Goal: Information Seeking & Learning: Learn about a topic

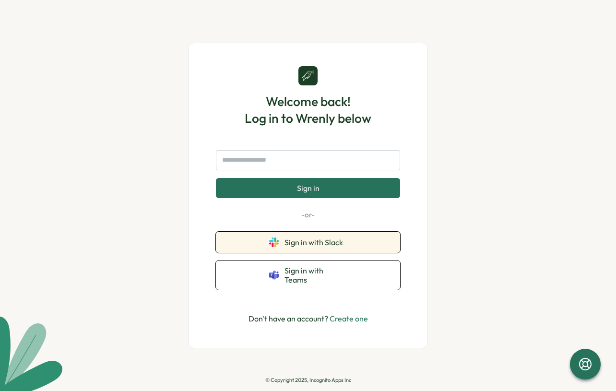
click at [333, 253] on button "Sign in with Slack" at bounding box center [308, 242] width 184 height 21
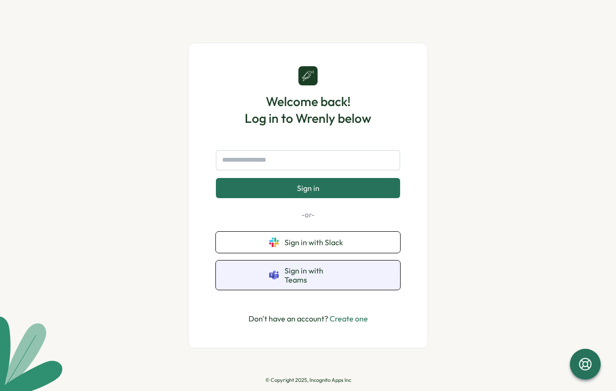
click at [320, 267] on button "Sign in with Teams" at bounding box center [308, 274] width 184 height 29
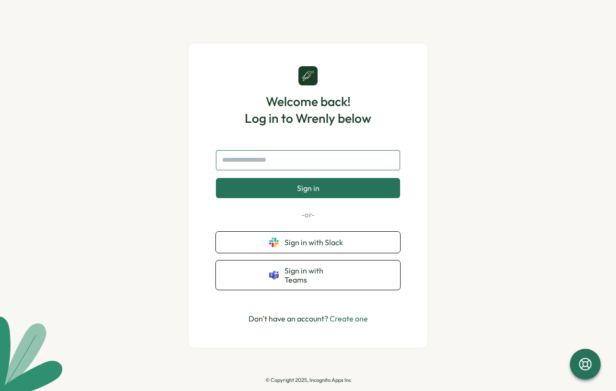
click at [270, 163] on input "text" at bounding box center [308, 160] width 184 height 20
type input "**********"
click at [216, 178] on button "Sign in" at bounding box center [308, 188] width 184 height 20
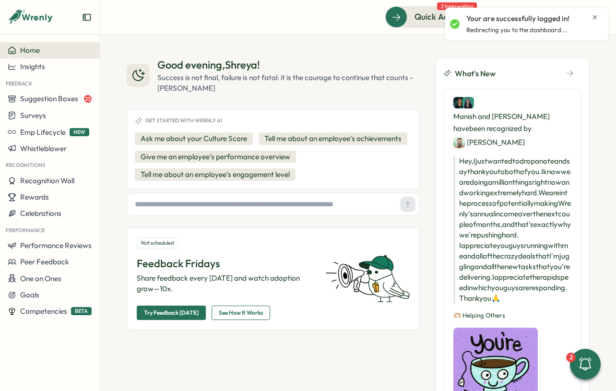
click at [593, 16] on icon "Close notification" at bounding box center [595, 17] width 8 height 8
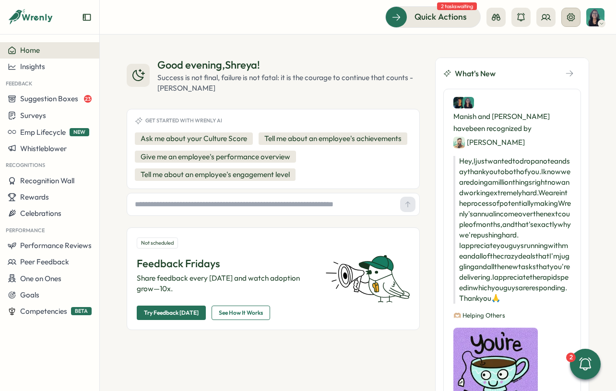
click at [571, 18] on icon at bounding box center [571, 17] width 8 height 8
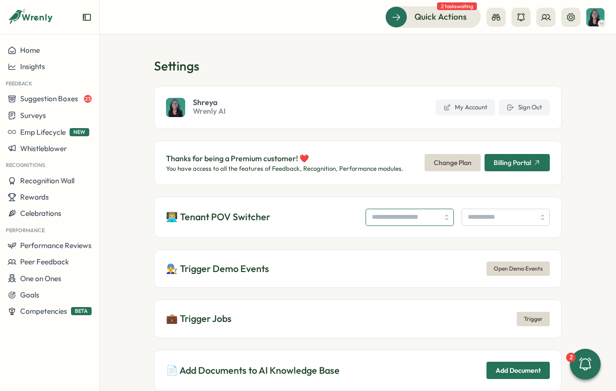
click at [371, 224] on input "search" at bounding box center [410, 217] width 88 height 17
type input "**********"
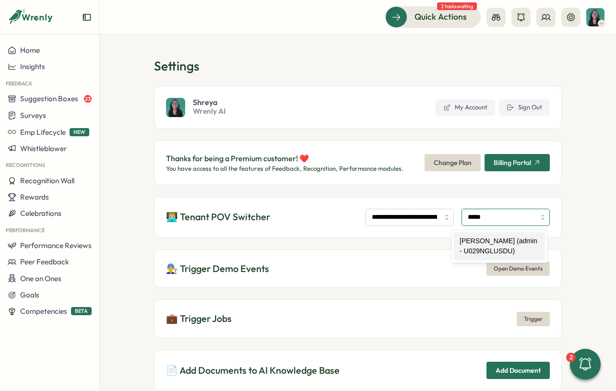
type input "**********"
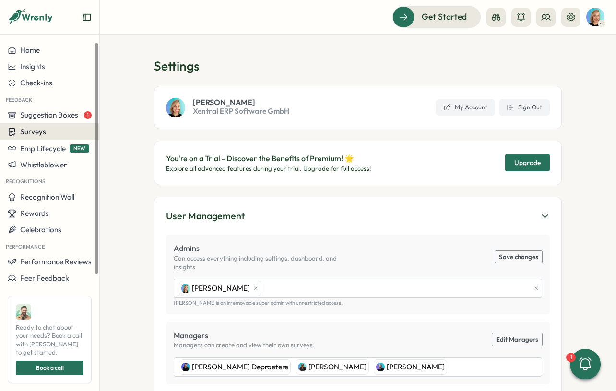
click at [55, 134] on div "Surveys" at bounding box center [50, 131] width 84 height 9
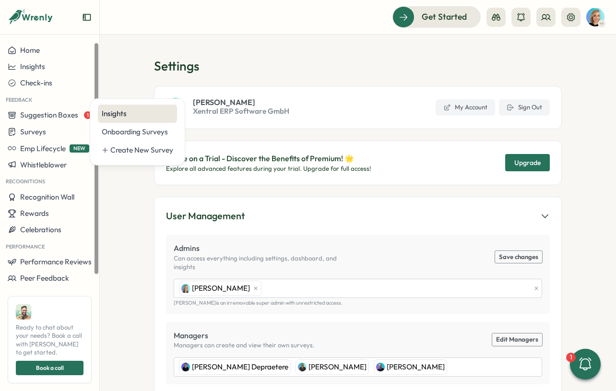
click at [111, 116] on div "Insights" at bounding box center [137, 113] width 71 height 11
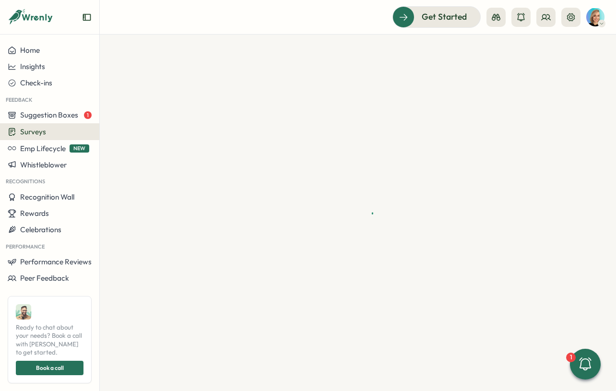
click at [88, 19] on icon "Expand sidebar" at bounding box center [87, 17] width 10 height 10
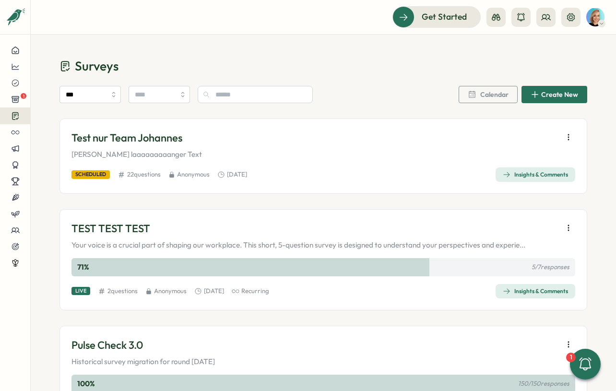
click at [512, 171] on div "Insights & Comments" at bounding box center [535, 175] width 65 height 8
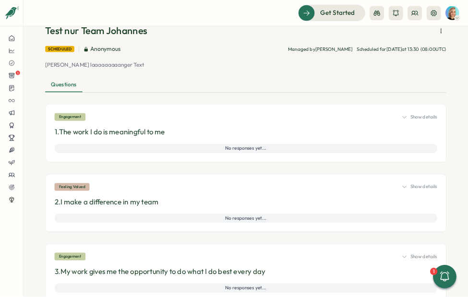
scroll to position [55, 0]
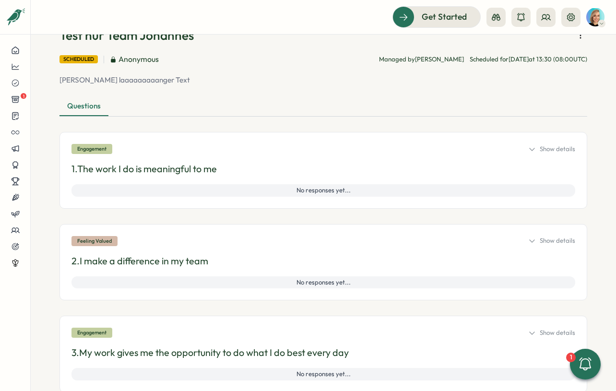
click at [548, 145] on div "Show details" at bounding box center [551, 149] width 47 height 9
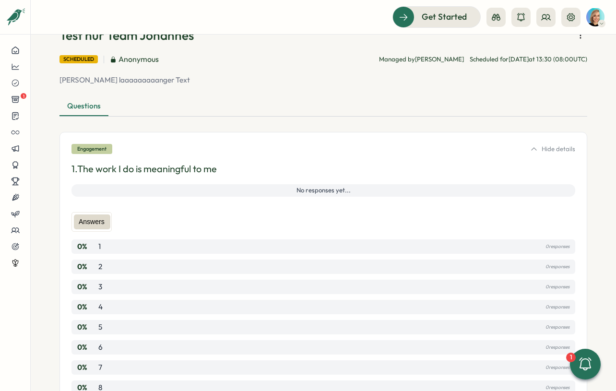
click at [548, 145] on div "Hide details" at bounding box center [552, 149] width 45 height 9
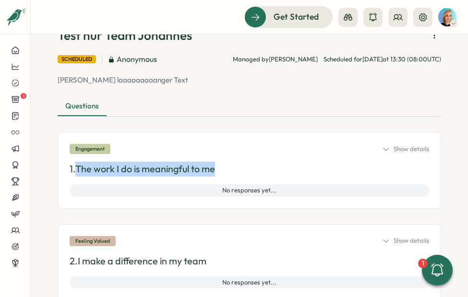
drag, startPoint x: 78, startPoint y: 166, endPoint x: 239, endPoint y: 164, distance: 160.7
click at [239, 165] on p "1. The work I do is meaningful to me" at bounding box center [249, 169] width 359 height 15
copy p "The work I do is meaningful to me"
click at [383, 150] on icon at bounding box center [385, 149] width 5 height 2
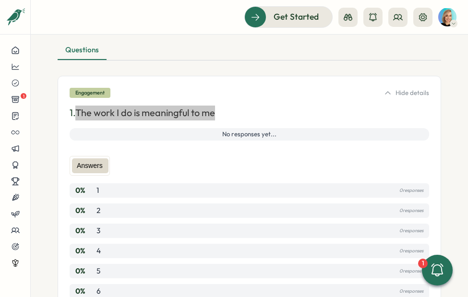
scroll to position [108, 0]
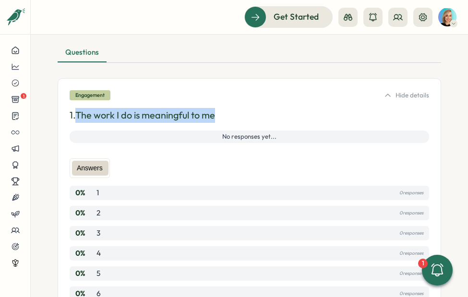
click at [387, 96] on icon at bounding box center [388, 96] width 8 height 8
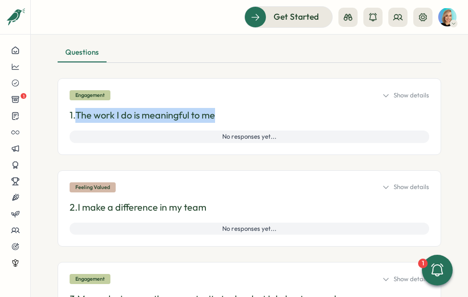
click at [393, 187] on div "Show details" at bounding box center [405, 187] width 47 height 9
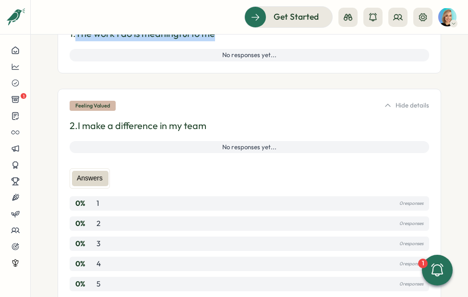
scroll to position [173, 0]
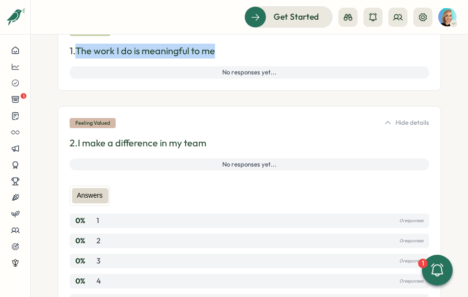
click at [189, 141] on p "2. I make a difference in my team" at bounding box center [249, 143] width 359 height 15
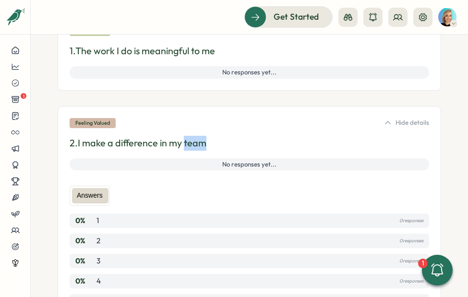
click at [189, 141] on p "2. I make a difference in my team" at bounding box center [249, 143] width 359 height 15
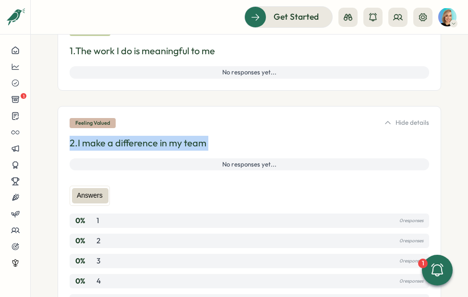
copy p "2. I make a difference in my team"
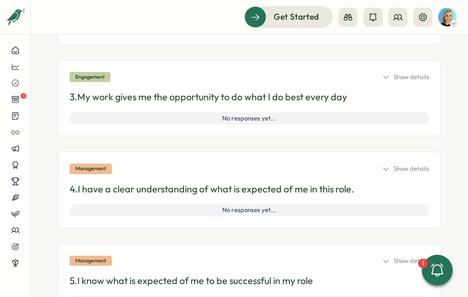
scroll to position [535, 0]
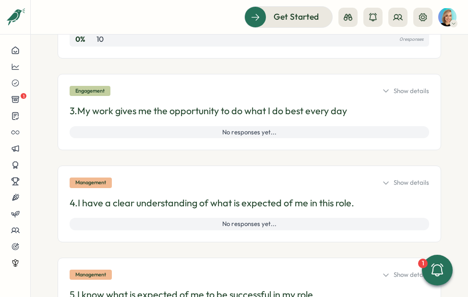
click at [392, 92] on div "Show details" at bounding box center [405, 91] width 47 height 9
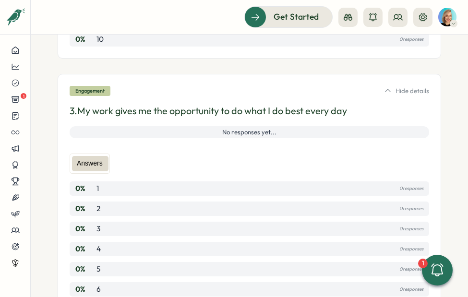
click at [216, 108] on p "3. My work gives me the opportunity to do what I do best every day" at bounding box center [249, 111] width 359 height 15
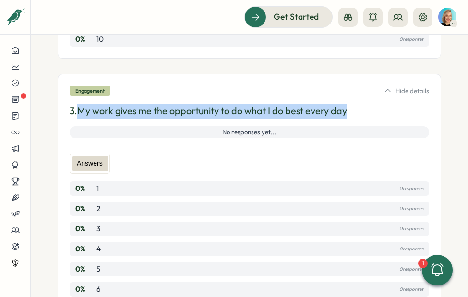
drag, startPoint x: 82, startPoint y: 110, endPoint x: 355, endPoint y: 112, distance: 273.0
click at [355, 113] on p "3. My work gives me the opportunity to do what I do best every day" at bounding box center [249, 111] width 359 height 15
copy p "My work gives me the opportunity to do what I do best every day"
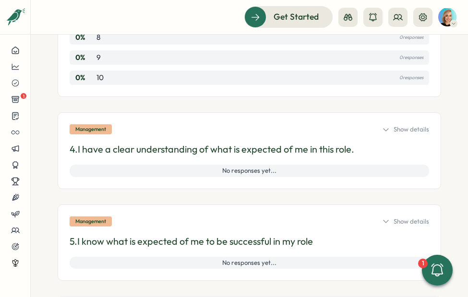
scroll to position [828, 0]
click at [384, 130] on icon at bounding box center [386, 129] width 8 height 8
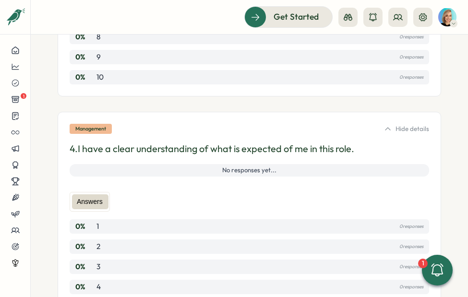
scroll to position [858, 0]
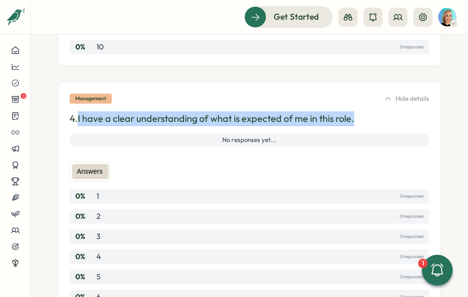
drag, startPoint x: 354, startPoint y: 120, endPoint x: 80, endPoint y: 121, distance: 274.4
click at [80, 121] on p "4. I have a clear understanding of what is expected of me in this role." at bounding box center [249, 118] width 359 height 15
copy p "I have a clear understanding of what is expected of me in this role."
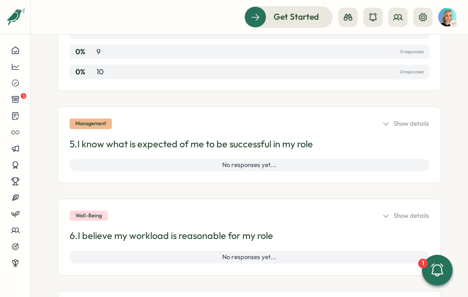
scroll to position [1166, 0]
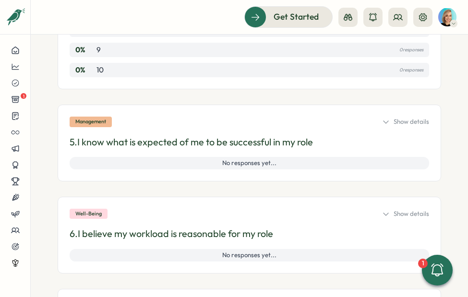
click at [388, 121] on div "Show details" at bounding box center [405, 122] width 47 height 9
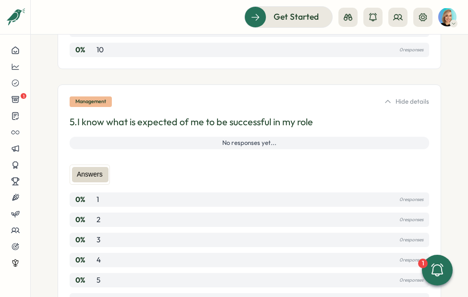
scroll to position [1187, 0]
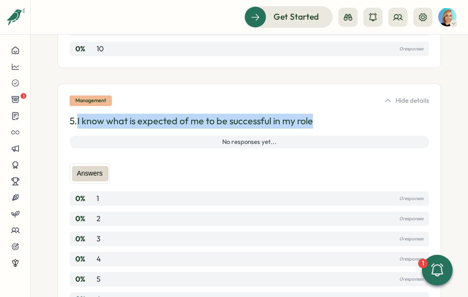
drag, startPoint x: 317, startPoint y: 121, endPoint x: 79, endPoint y: 124, distance: 237.5
click at [79, 124] on p "5. I know what is expected of me to be successful in my role" at bounding box center [249, 121] width 359 height 15
copy p "I know what is expected of me to be successful in my role"
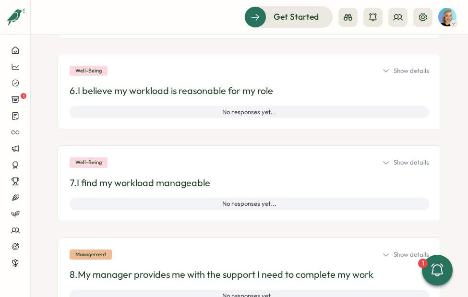
scroll to position [1542, 0]
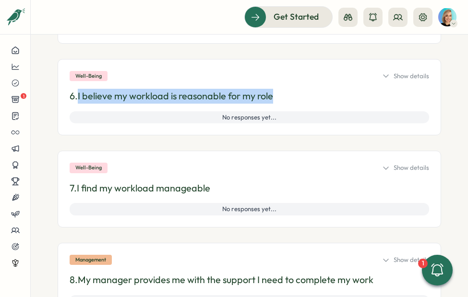
drag, startPoint x: 274, startPoint y: 96, endPoint x: 81, endPoint y: 98, distance: 193.8
click at [81, 98] on p "6. I believe my workload is reasonable for my role" at bounding box center [249, 96] width 359 height 15
copy p "I believe my workload is reasonable for my role"
click at [383, 76] on icon at bounding box center [385, 76] width 5 height 2
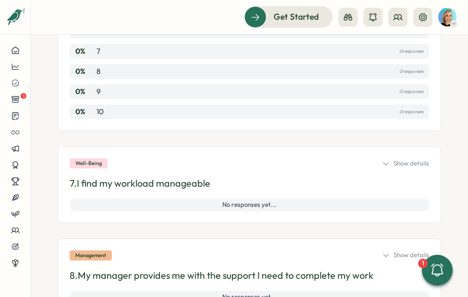
scroll to position [1798, 0]
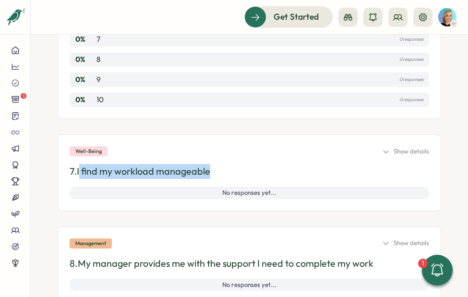
drag, startPoint x: 219, startPoint y: 172, endPoint x: 80, endPoint y: 174, distance: 139.1
click at [80, 174] on p "7. I find my workload manageable" at bounding box center [249, 171] width 359 height 15
copy p "find my workload manageable"
click at [390, 153] on div "Show details" at bounding box center [405, 151] width 47 height 9
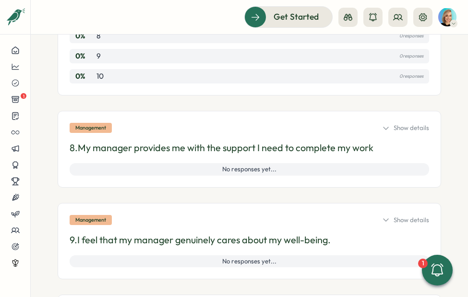
scroll to position [2155, 0]
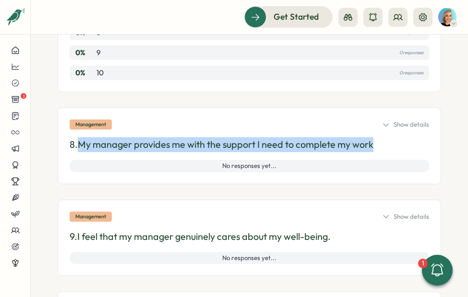
drag, startPoint x: 80, startPoint y: 145, endPoint x: 377, endPoint y: 144, distance: 296.9
click at [377, 144] on p "8. My manager provides me with the support I need to complete my work" at bounding box center [249, 144] width 359 height 15
copy p "My manager provides me with the support I need to complete my work"
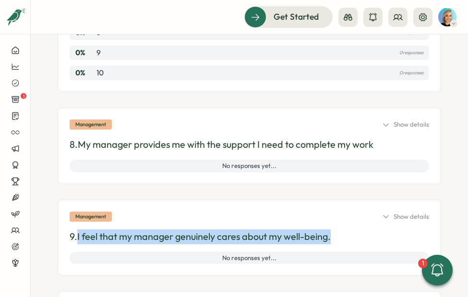
drag, startPoint x: 79, startPoint y: 237, endPoint x: 353, endPoint y: 236, distance: 273.9
click at [353, 236] on p "9. I feel that my manager genuinely cares about my well-being." at bounding box center [249, 236] width 359 height 15
copy p "I feel that my manager genuinely cares about my well-being."
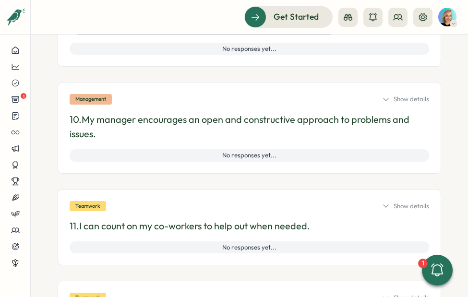
scroll to position [2353, 0]
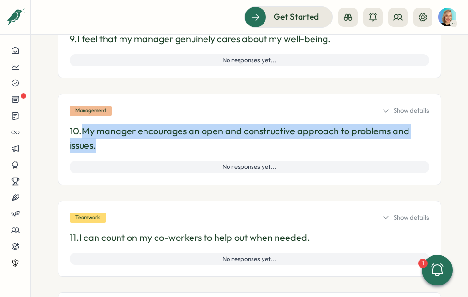
drag, startPoint x: 85, startPoint y: 130, endPoint x: 108, endPoint y: 148, distance: 28.8
click at [108, 148] on p "10. My manager encourages an open and constructive approach to problems and iss…" at bounding box center [249, 139] width 359 height 30
copy p "My manager encourages an open and constructive approach to problems and issues."
click at [382, 112] on icon at bounding box center [386, 111] width 8 height 8
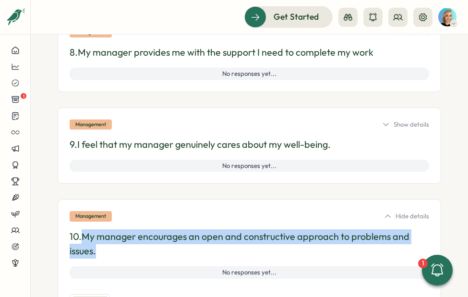
scroll to position [2243, 0]
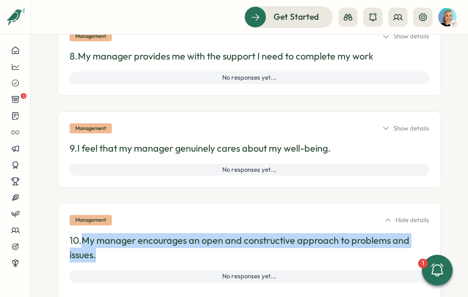
click at [386, 218] on icon at bounding box center [388, 220] width 8 height 8
click at [382, 126] on icon at bounding box center [386, 128] width 8 height 8
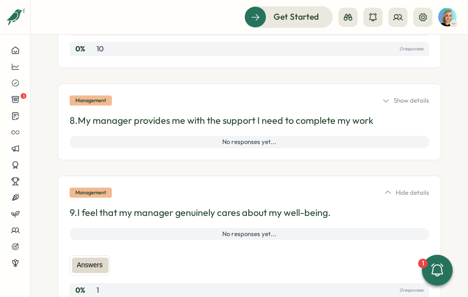
scroll to position [2178, 0]
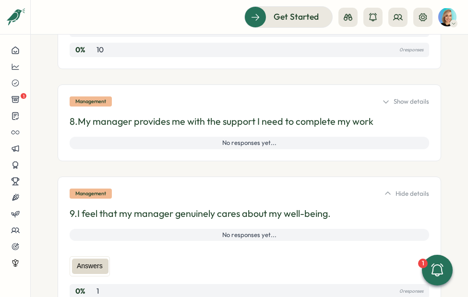
click at [385, 104] on div "Show details" at bounding box center [405, 101] width 47 height 9
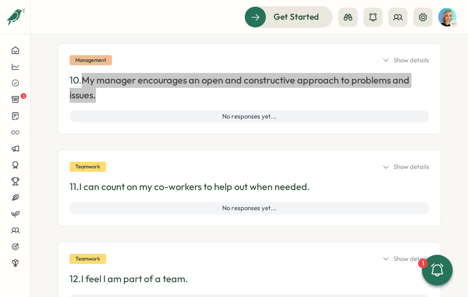
scroll to position [2881, 0]
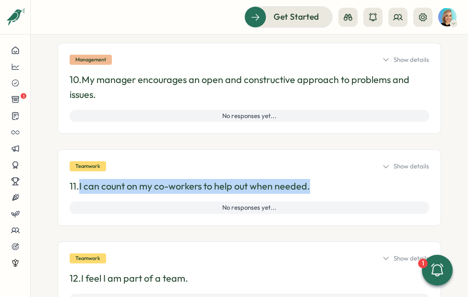
drag, startPoint x: 317, startPoint y: 185, endPoint x: 81, endPoint y: 189, distance: 236.1
click at [81, 189] on p "11. I can count on my co-workers to help out when needed." at bounding box center [249, 186] width 359 height 15
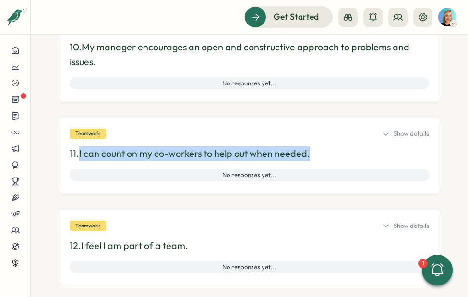
scroll to position [2917, 0]
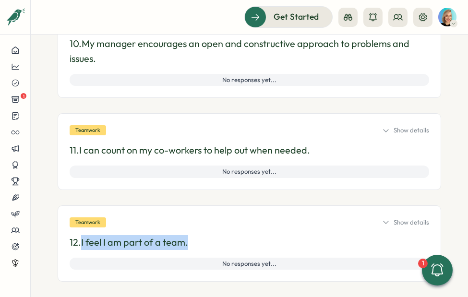
drag, startPoint x: 190, startPoint y: 244, endPoint x: 82, endPoint y: 245, distance: 107.9
click at [82, 245] on p "12. I feel I am part of a team." at bounding box center [249, 242] width 359 height 15
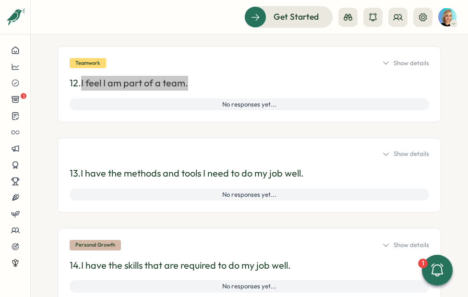
scroll to position [3083, 0]
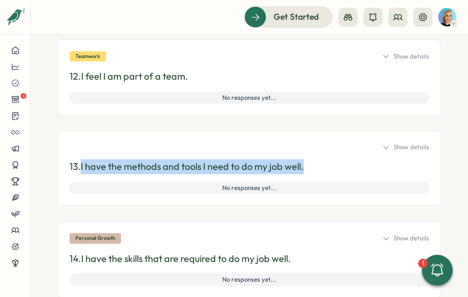
drag, startPoint x: 307, startPoint y: 168, endPoint x: 83, endPoint y: 170, distance: 223.6
click at [83, 170] on p "13. I have the methods and tools I need to do my job well." at bounding box center [249, 166] width 359 height 15
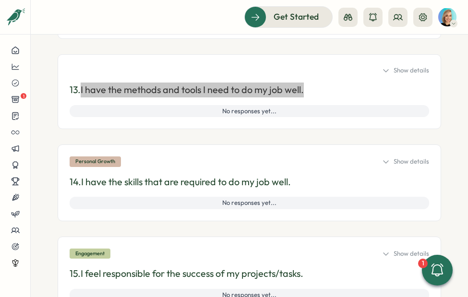
scroll to position [3161, 0]
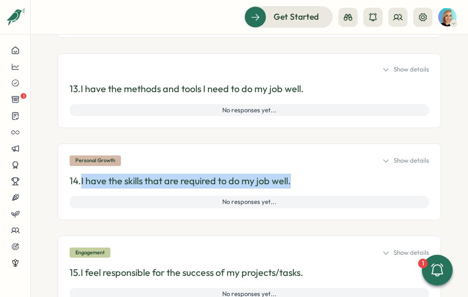
drag, startPoint x: 296, startPoint y: 181, endPoint x: 83, endPoint y: 185, distance: 212.6
click at [83, 185] on p "14. I have the skills that are required to do my job well." at bounding box center [249, 181] width 359 height 15
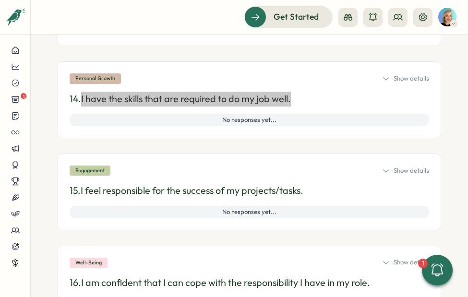
scroll to position [3244, 0]
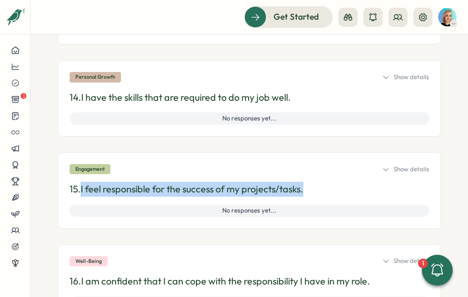
drag, startPoint x: 308, startPoint y: 191, endPoint x: 83, endPoint y: 193, distance: 225.0
click at [83, 193] on p "15. I feel responsible for the success of my projects/tasks." at bounding box center [249, 189] width 359 height 15
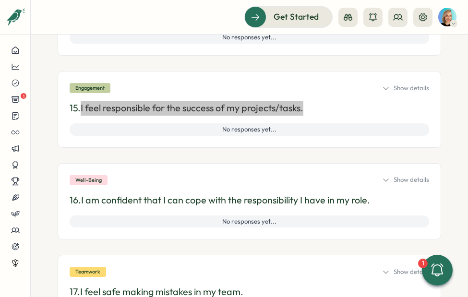
scroll to position [3341, 0]
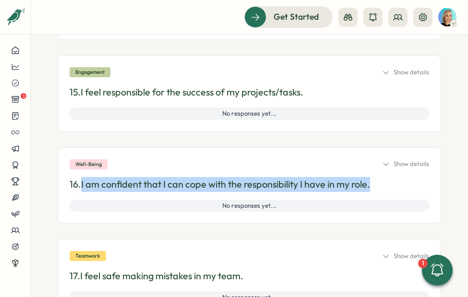
drag, startPoint x: 373, startPoint y: 185, endPoint x: 83, endPoint y: 186, distance: 290.7
click at [83, 186] on p "16. I am confident that I can cope with the responsibility I have in my role." at bounding box center [249, 184] width 359 height 15
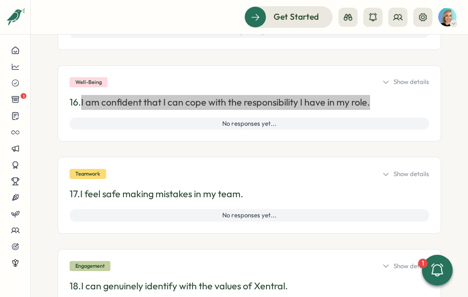
scroll to position [3424, 0]
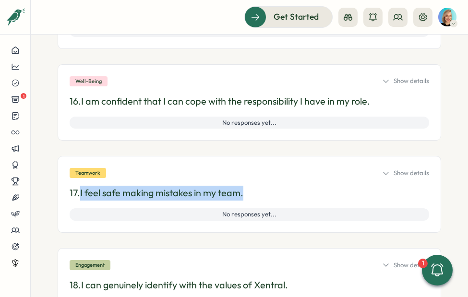
drag, startPoint x: 252, startPoint y: 194, endPoint x: 83, endPoint y: 196, distance: 168.9
click at [83, 196] on p "17. I feel safe making mistakes in my team." at bounding box center [249, 193] width 359 height 15
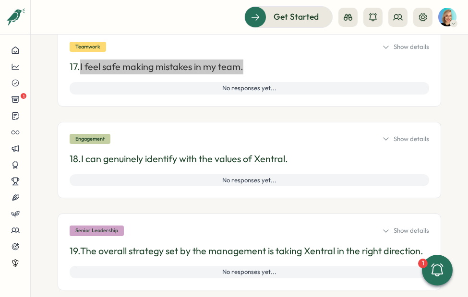
scroll to position [3564, 0]
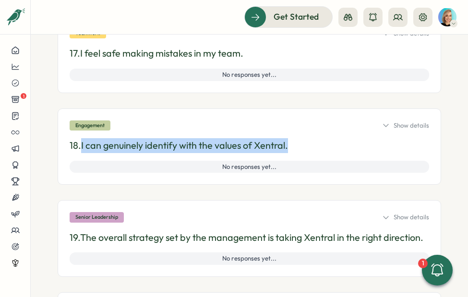
drag, startPoint x: 295, startPoint y: 146, endPoint x: 83, endPoint y: 151, distance: 212.1
click at [83, 151] on p "18. I can genuinely identify with the values of Xentral." at bounding box center [249, 145] width 359 height 15
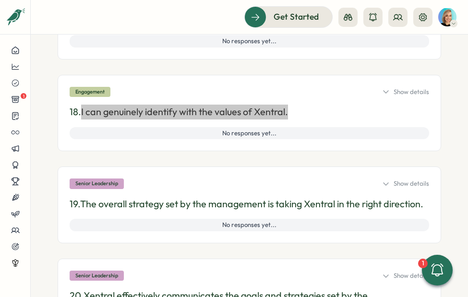
scroll to position [3604, 0]
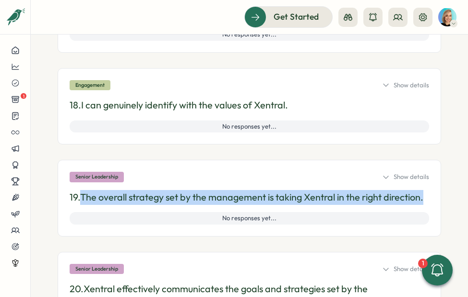
drag, startPoint x: 117, startPoint y: 213, endPoint x: 83, endPoint y: 198, distance: 37.0
click at [83, 198] on p "19. The overall strategy set by the management is taking Xentral in the right d…" at bounding box center [249, 197] width 359 height 15
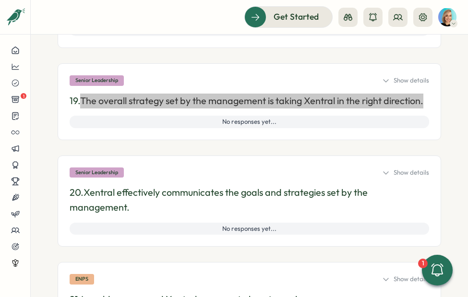
scroll to position [3708, 0]
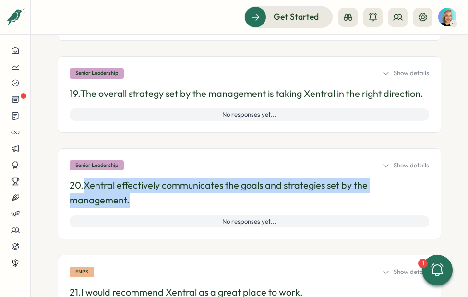
drag, startPoint x: 145, startPoint y: 216, endPoint x: 87, endPoint y: 202, distance: 59.7
click at [87, 202] on p "20. Xentral effectively communicates the goals and strategies set by the manage…" at bounding box center [249, 193] width 359 height 30
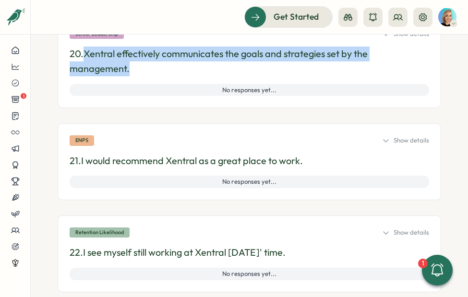
scroll to position [3839, 0]
click at [289, 169] on p "21. I would recommend Xentral as a great place to work." at bounding box center [249, 161] width 359 height 15
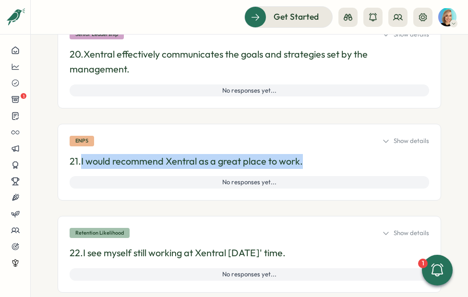
drag, startPoint x: 315, startPoint y: 175, endPoint x: 320, endPoint y: 175, distance: 5.3
click at [320, 169] on p "21. I would recommend Xentral as a great place to work." at bounding box center [249, 161] width 359 height 15
click at [386, 145] on div "Show details" at bounding box center [405, 141] width 47 height 9
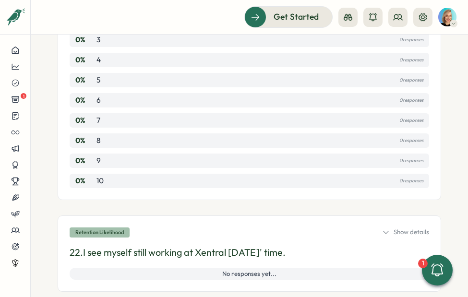
scroll to position [4111, 0]
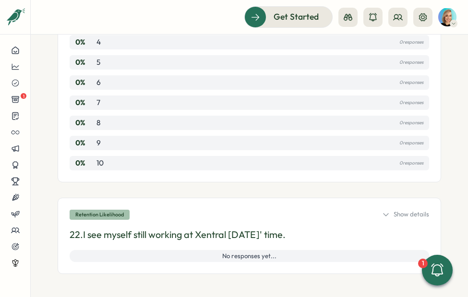
drag, startPoint x: 308, startPoint y: 232, endPoint x: 83, endPoint y: 239, distance: 225.1
click at [84, 239] on p "22. I see myself still working at Xentral in 2 years' time." at bounding box center [249, 234] width 359 height 15
click at [388, 213] on div "Show details" at bounding box center [405, 214] width 47 height 9
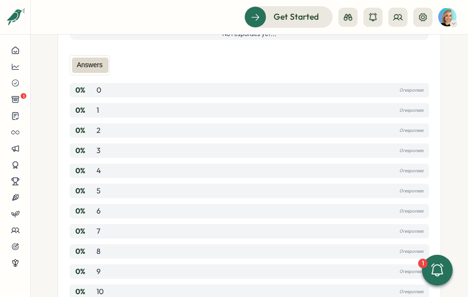
scroll to position [4370, 0]
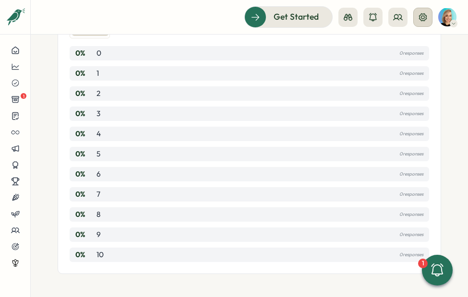
click at [421, 14] on icon at bounding box center [423, 17] width 10 height 10
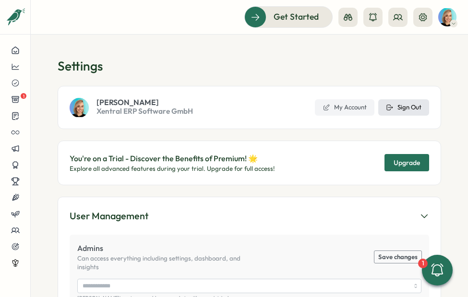
click at [413, 100] on button "Sign Out" at bounding box center [403, 107] width 51 height 16
